Goal: Information Seeking & Learning: Find specific page/section

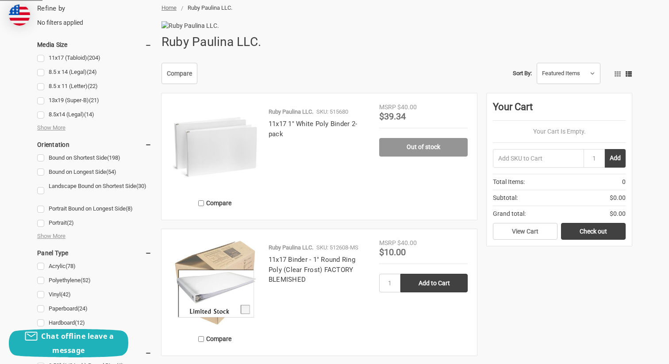
scroll to position [142, 0]
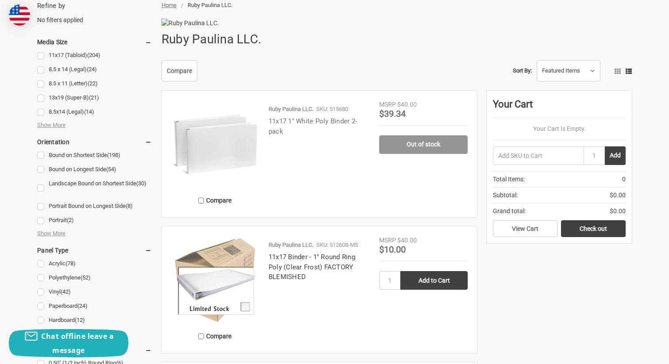
click at [290, 135] on link "11x17 1" White Poly Binder 2-pack" at bounding box center [313, 126] width 88 height 18
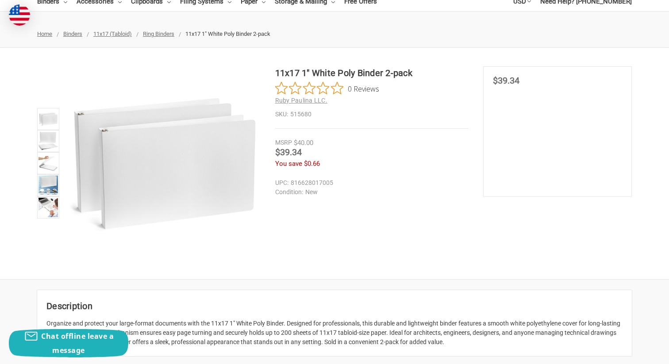
scroll to position [94, 0]
click at [41, 141] on img at bounding box center [47, 140] width 19 height 19
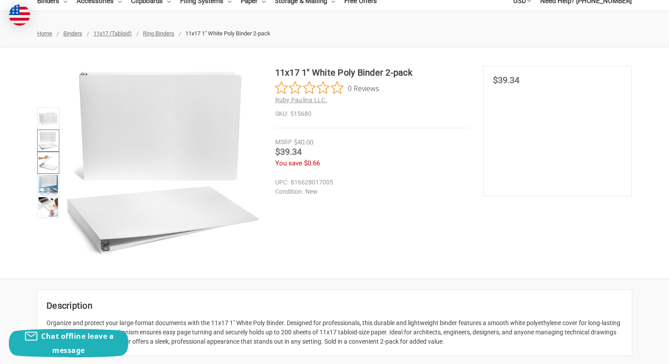
click at [52, 164] on img at bounding box center [47, 162] width 19 height 19
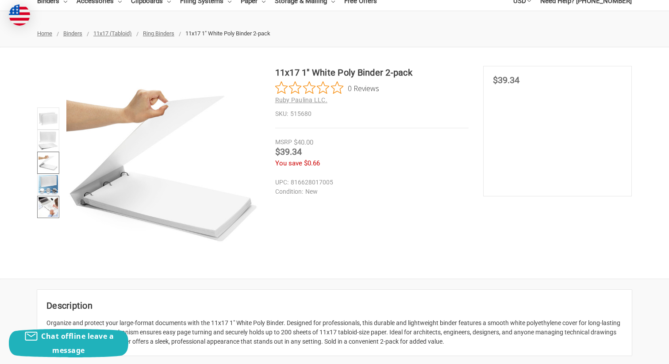
click at [54, 196] on link at bounding box center [48, 207] width 22 height 22
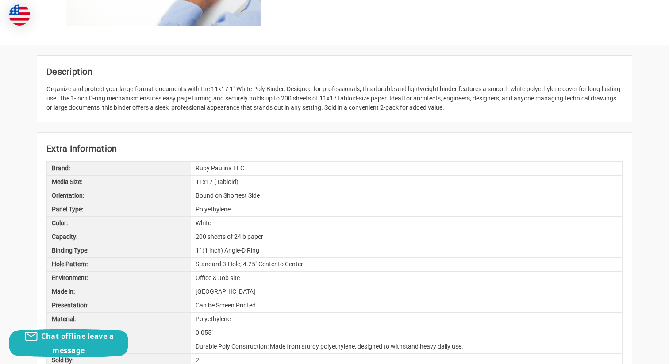
scroll to position [438, 0]
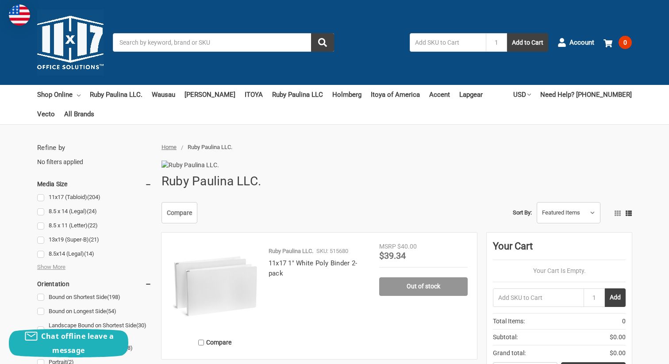
click at [224, 45] on input "Search" at bounding box center [223, 42] width 221 height 19
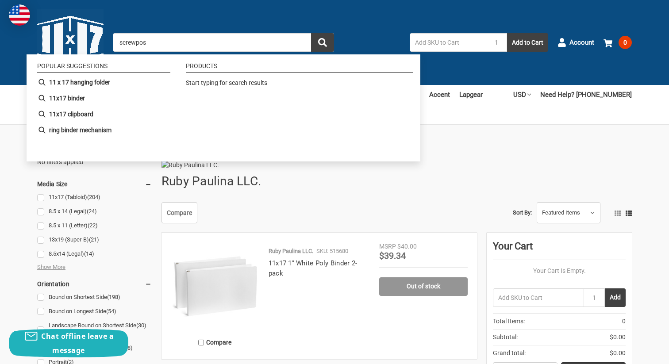
type input "screwpost"
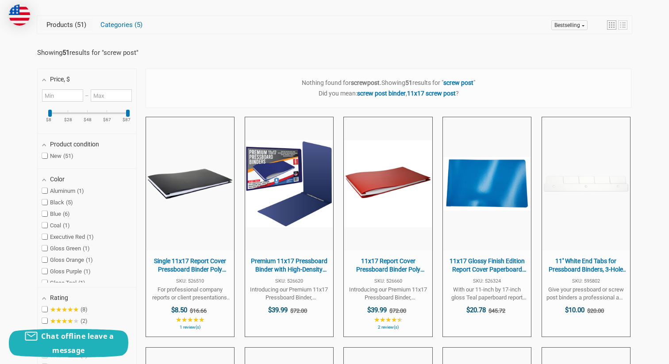
scroll to position [179, 0]
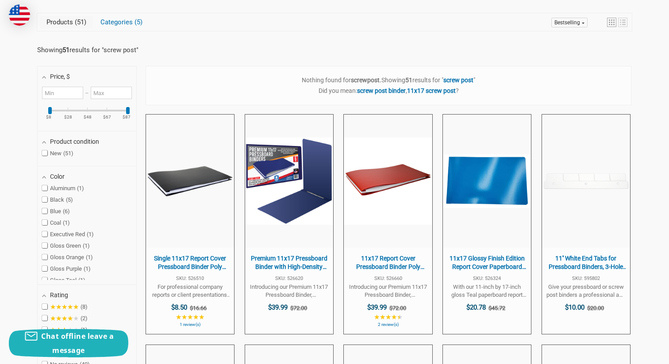
click at [386, 91] on link "screw post binder" at bounding box center [381, 90] width 49 height 7
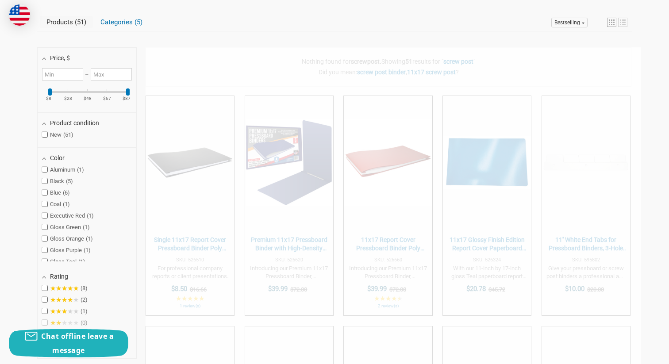
type input "screw post binder"
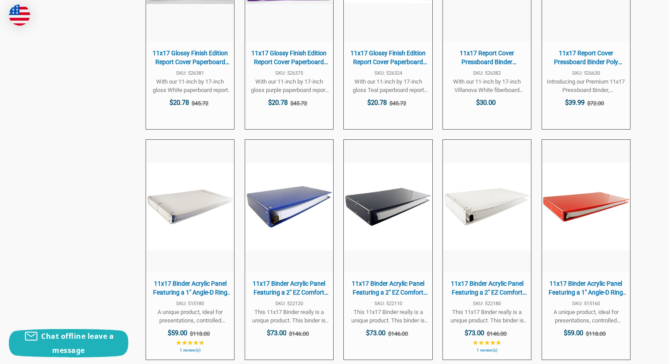
scroll to position [1494, 0]
